Goal: Information Seeking & Learning: Learn about a topic

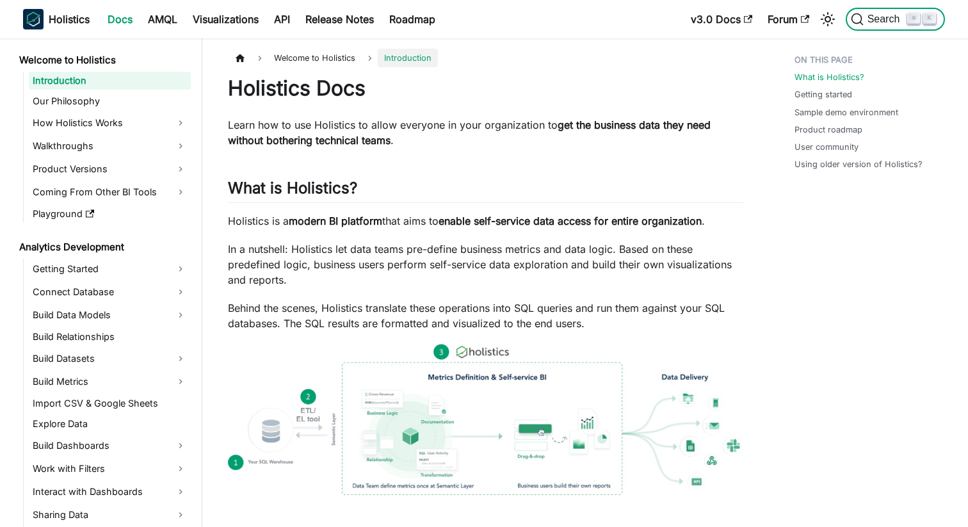
click at [880, 24] on span "Search" at bounding box center [886, 19] width 44 height 12
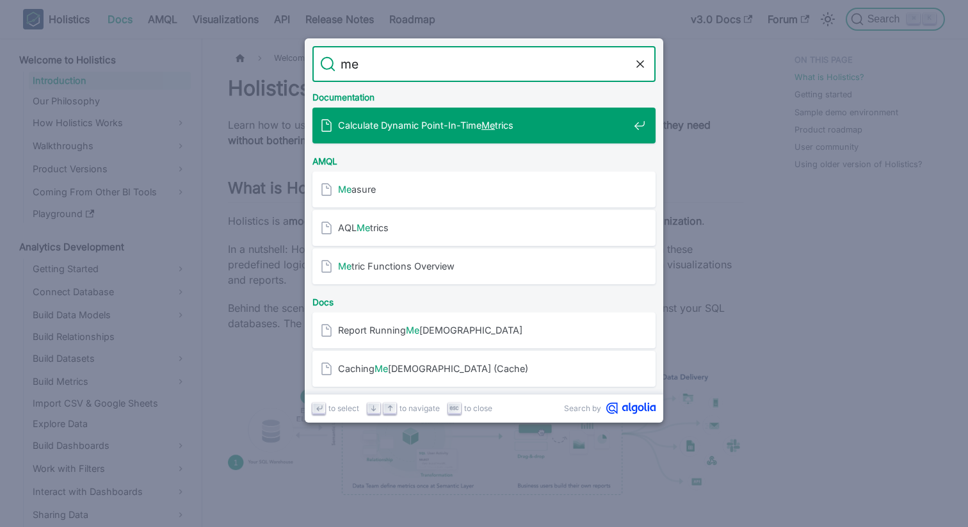
type input "m"
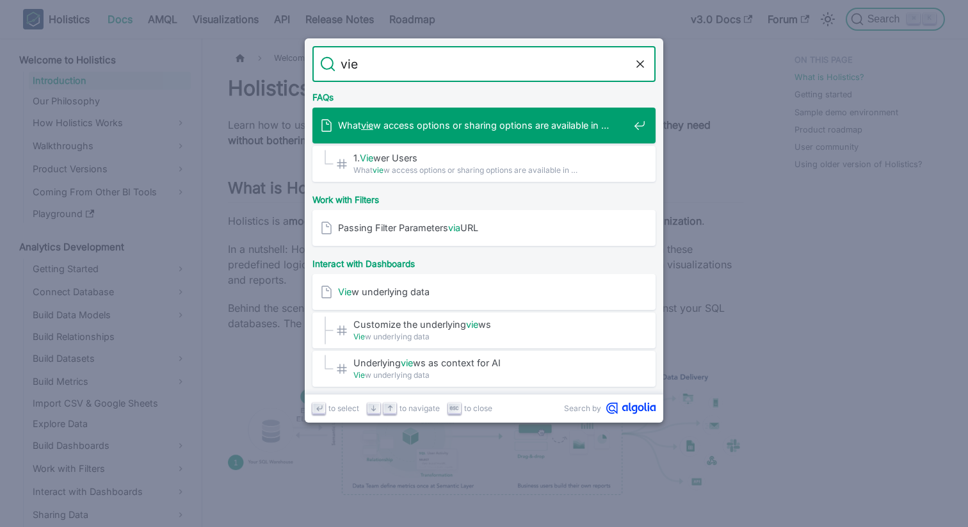
type input "view"
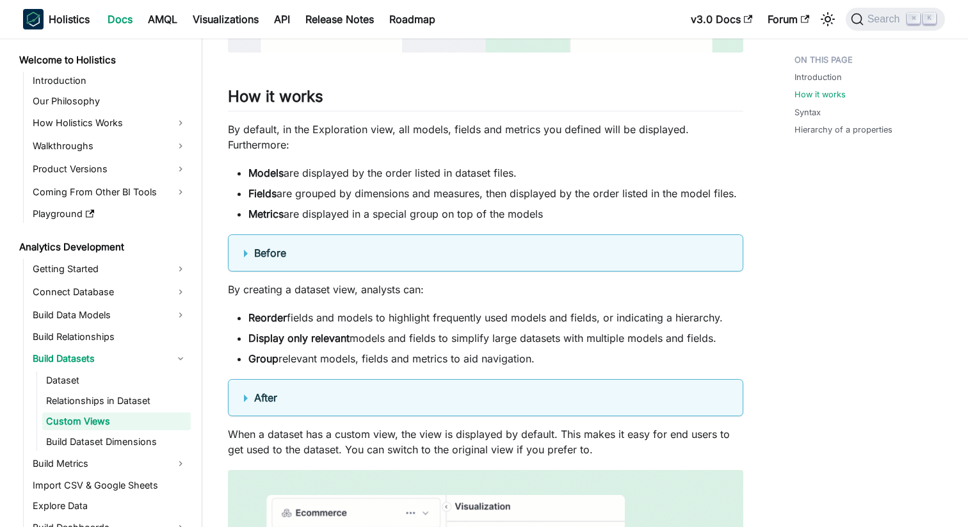
scroll to position [778, 0]
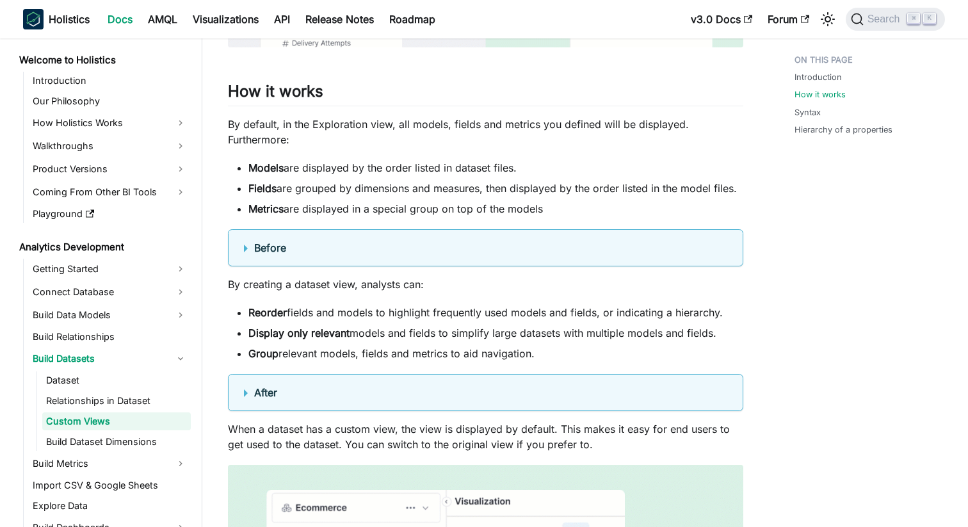
click at [430, 232] on details "Before" at bounding box center [485, 247] width 515 height 37
click at [277, 250] on b "Before" at bounding box center [270, 247] width 32 height 13
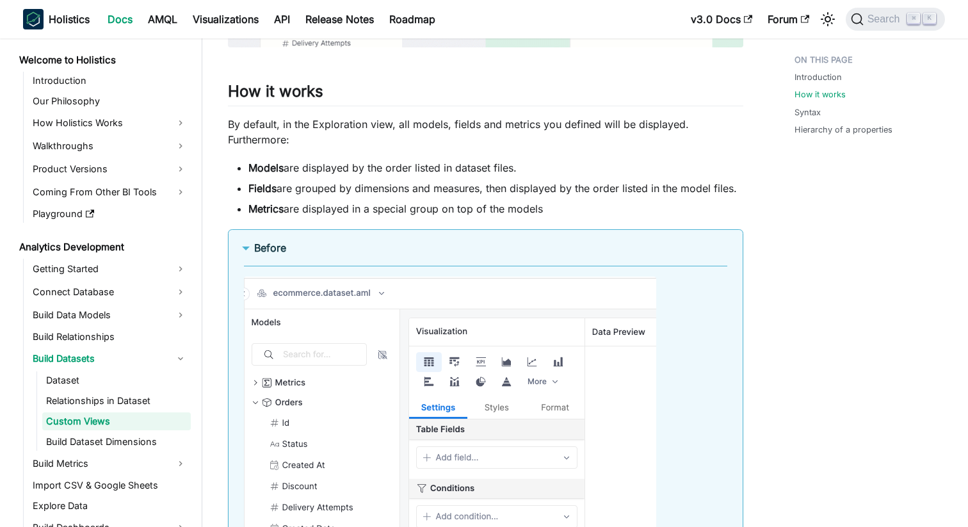
click at [277, 250] on b "Before" at bounding box center [270, 247] width 32 height 13
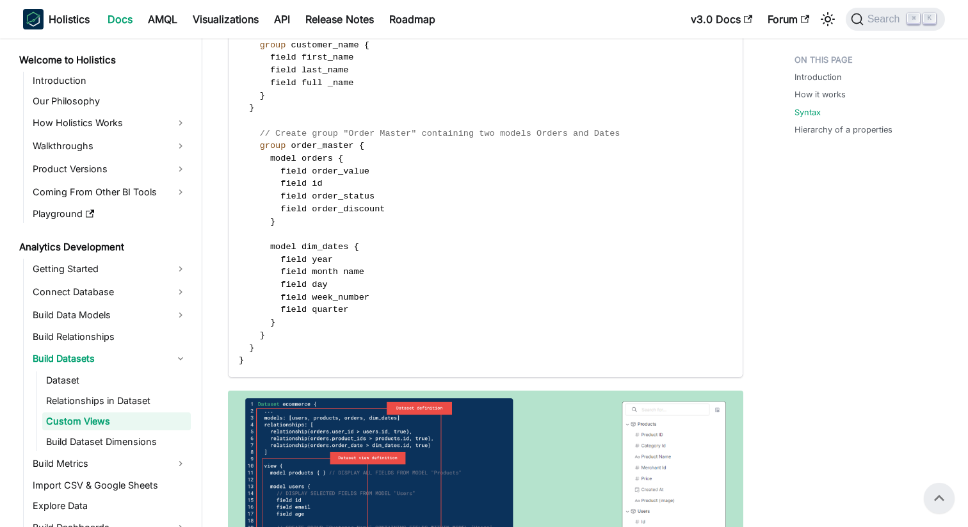
scroll to position [2566, 0]
